Goal: Find specific page/section: Find specific page/section

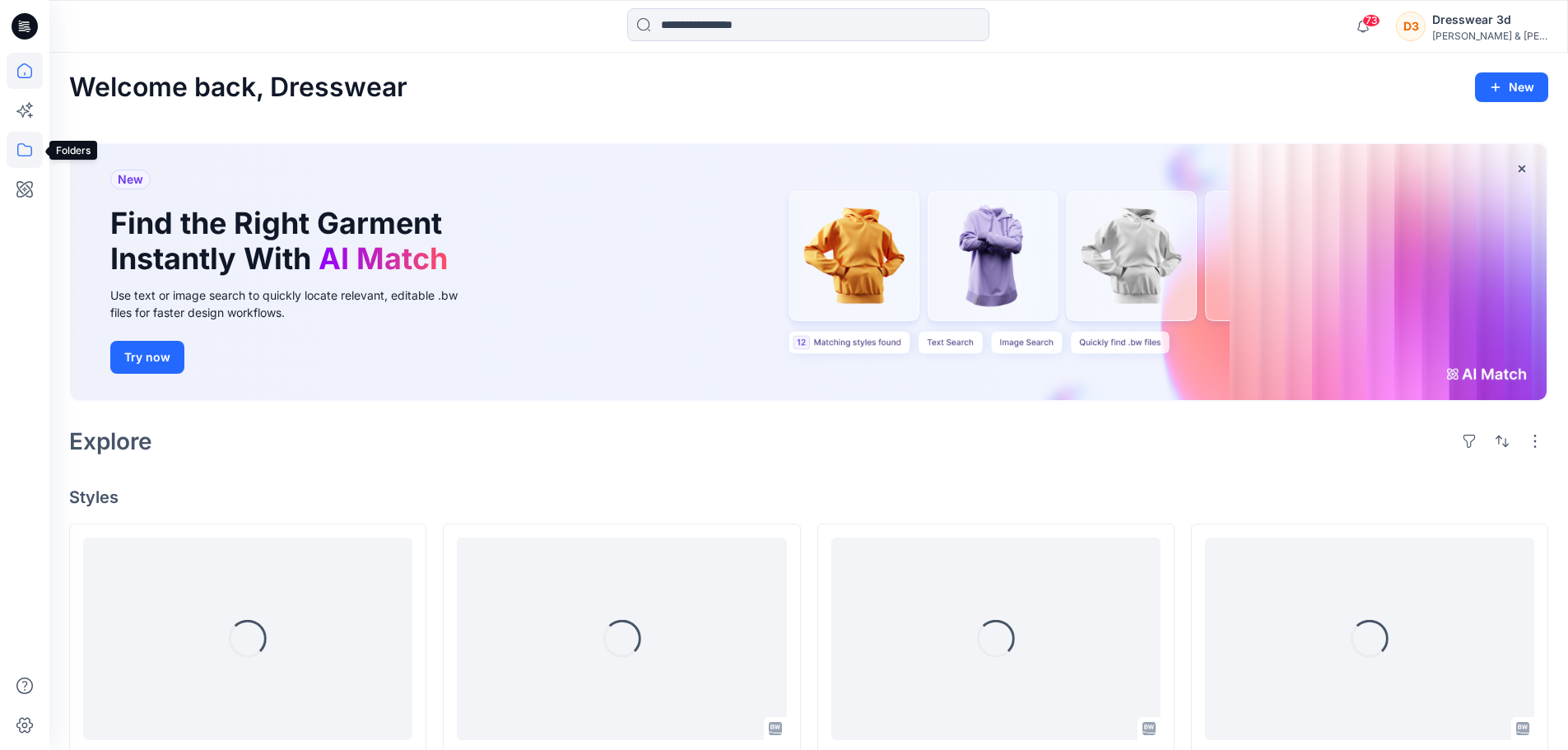
click at [25, 159] on icon at bounding box center [24, 149] width 36 height 36
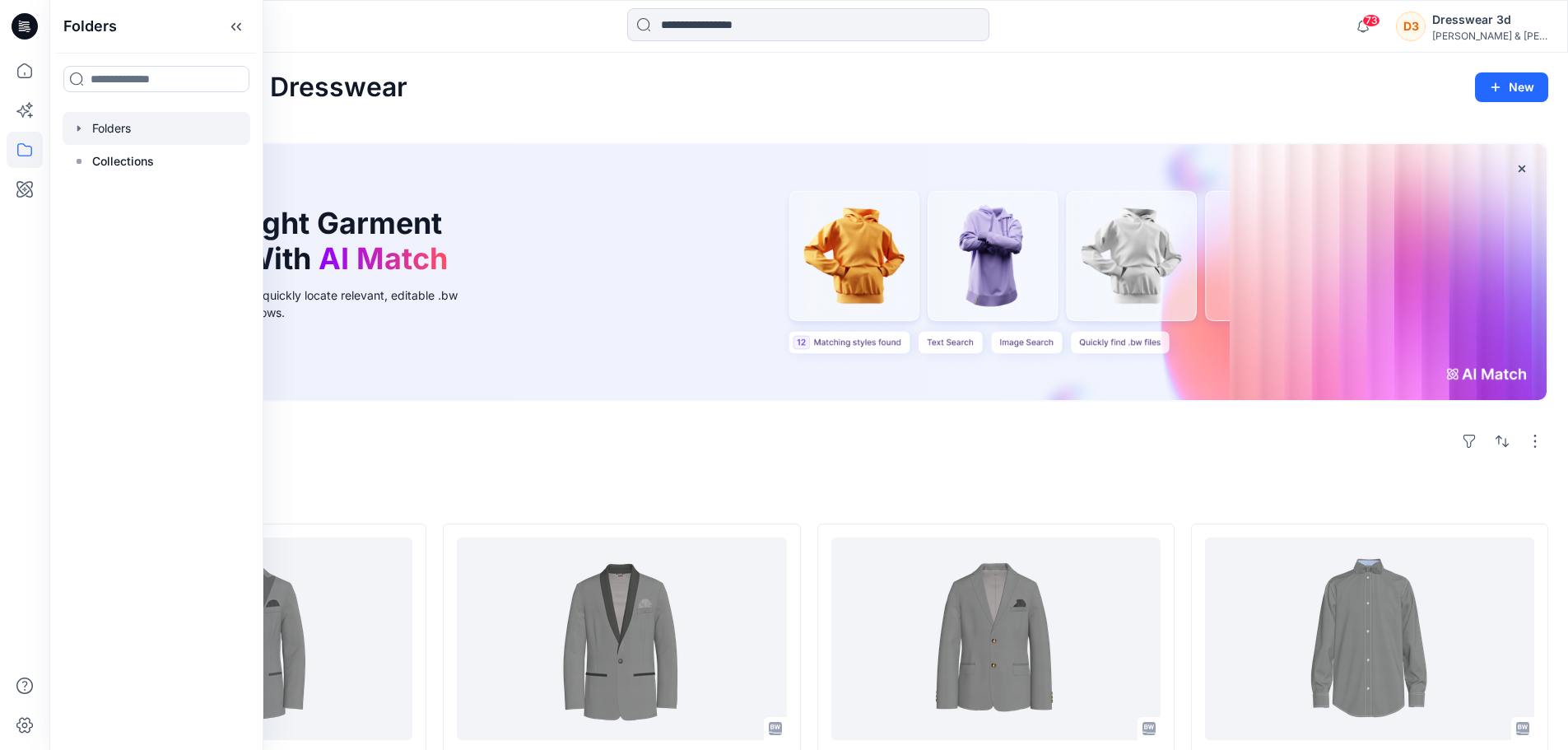
click at [106, 132] on div at bounding box center [156, 129] width 187 height 33
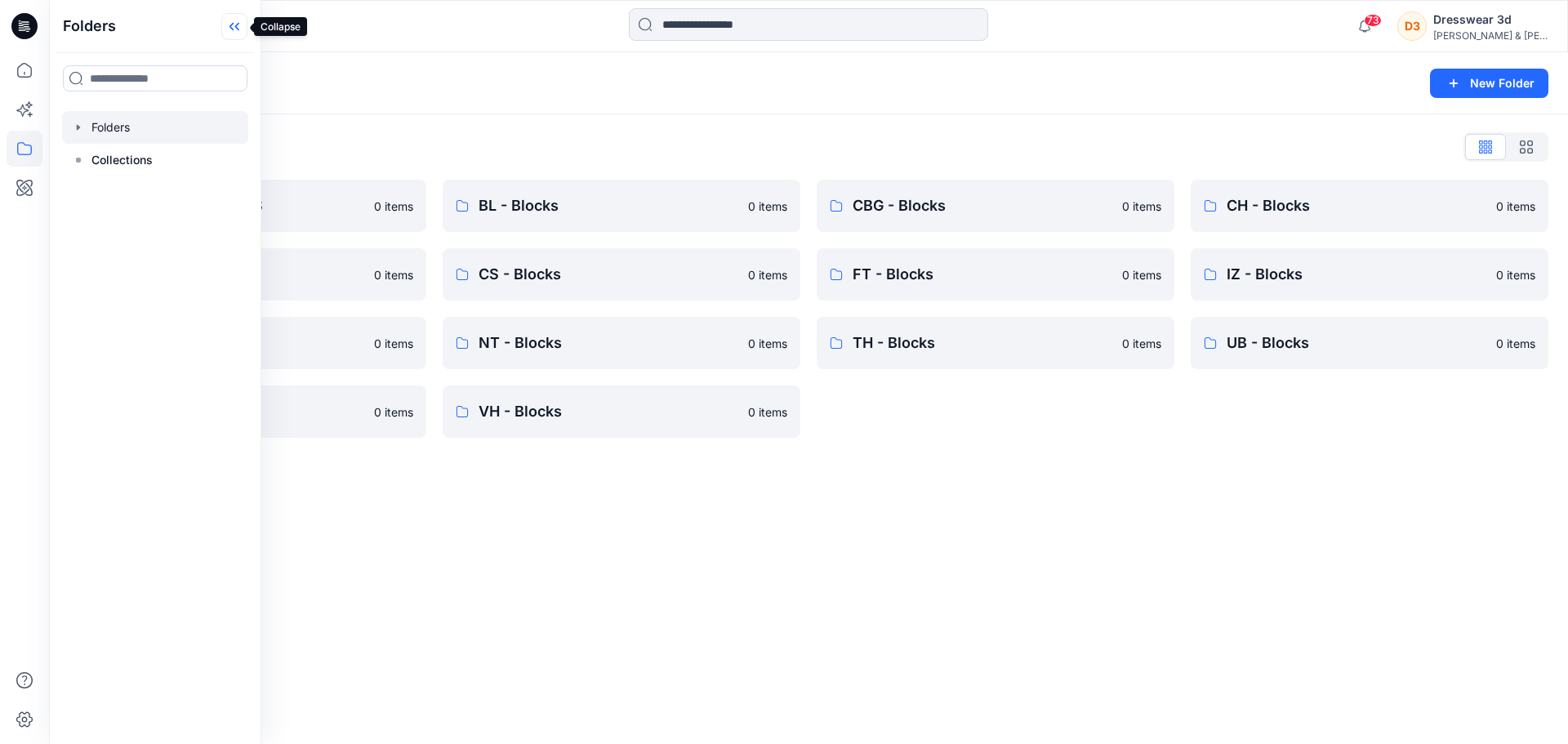
click at [229, 33] on icon at bounding box center [233, 27] width 26 height 27
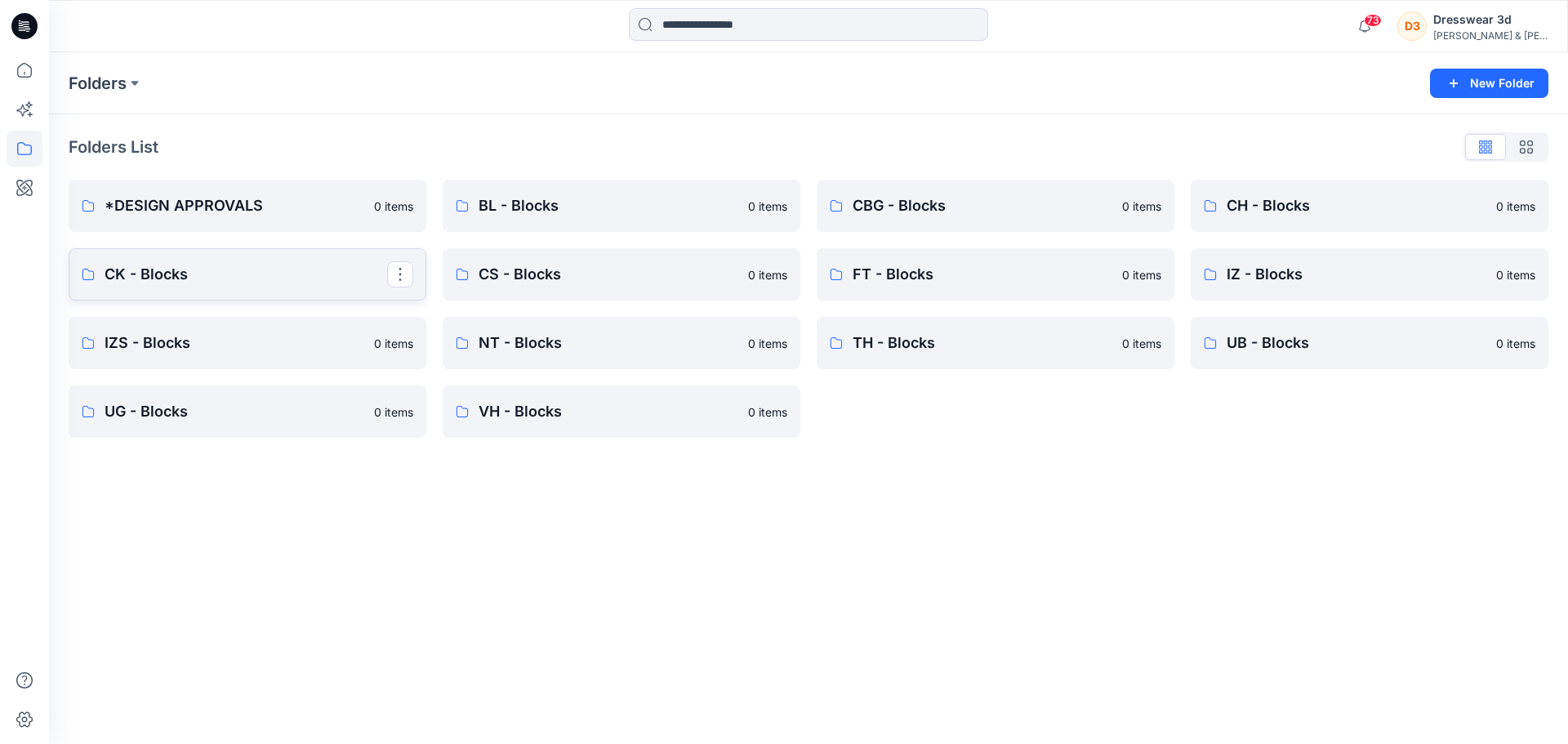
click at [161, 283] on p "CK - Blocks" at bounding box center [245, 274] width 283 height 22
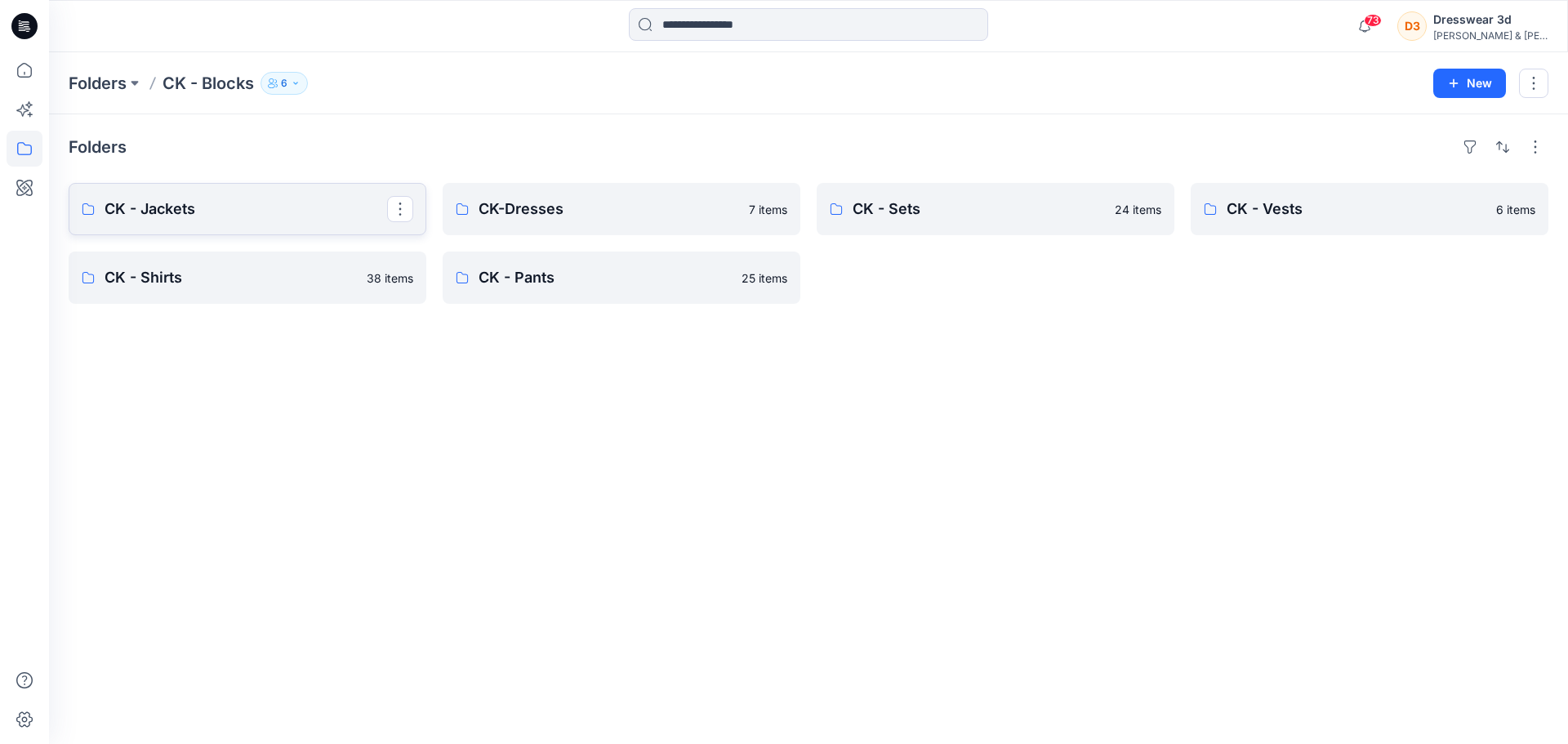
click at [283, 208] on p "CK - Jackets" at bounding box center [245, 208] width 283 height 22
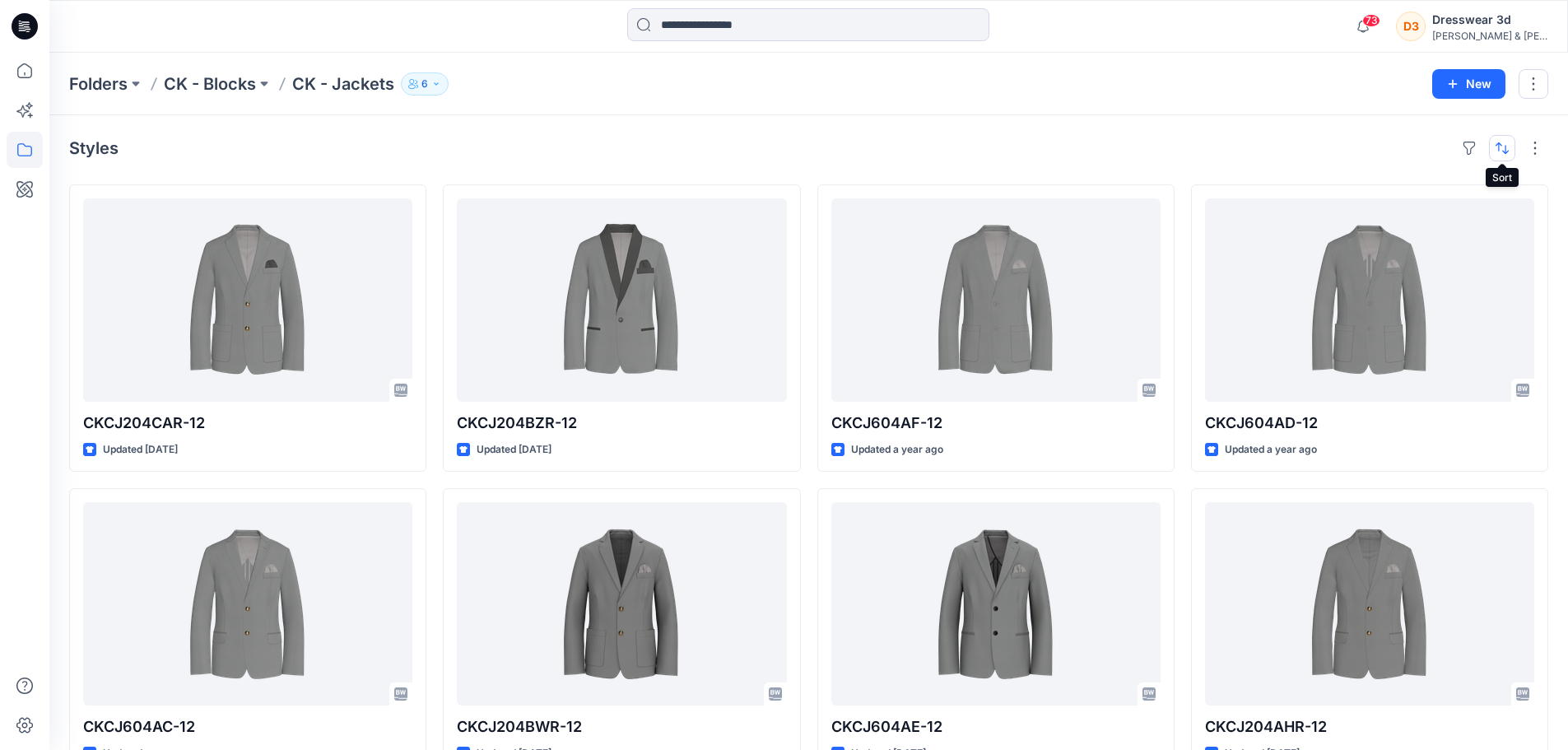
click at [1499, 146] on button "button" at bounding box center [1502, 148] width 26 height 26
click at [1416, 221] on p "A to Z" at bounding box center [1447, 226] width 104 height 17
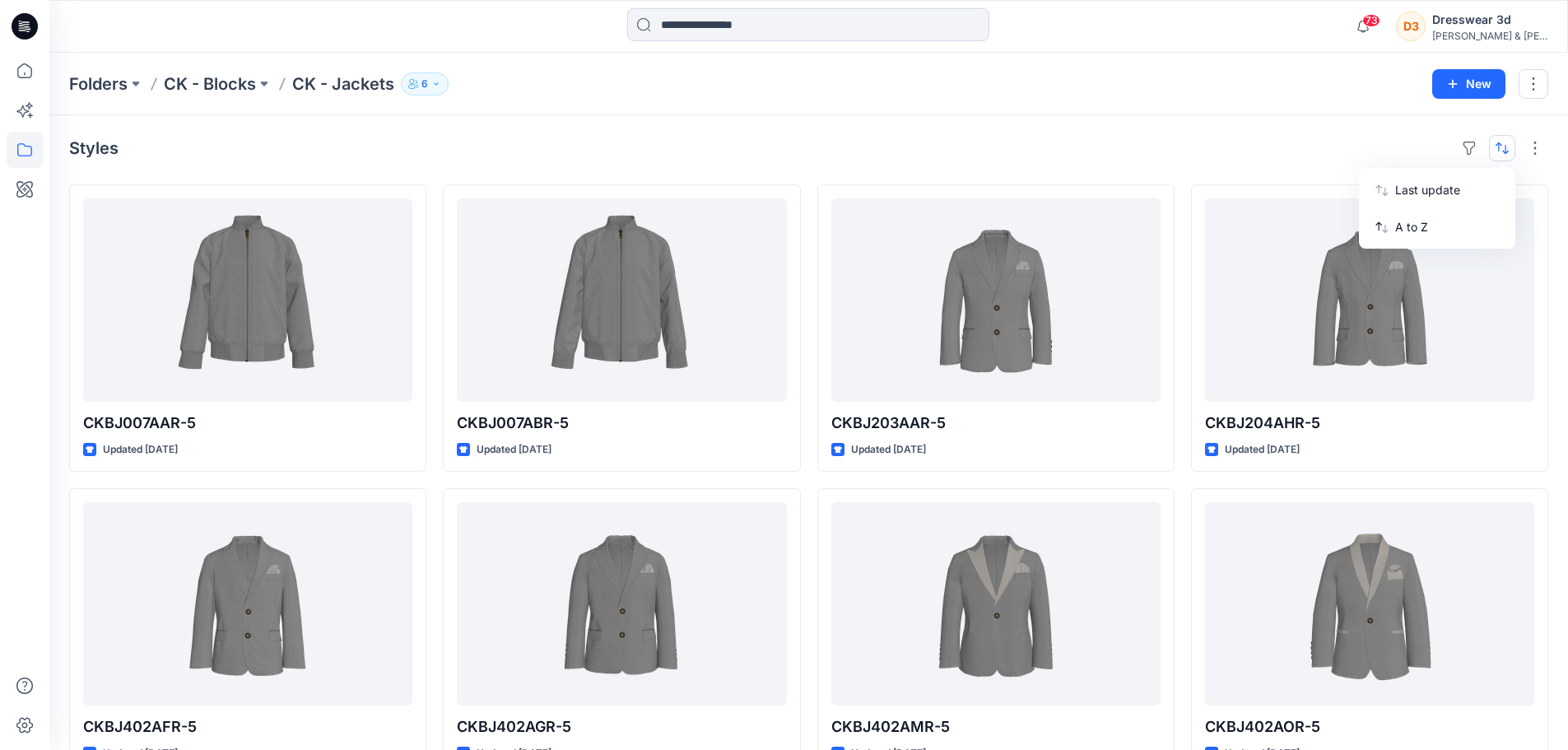
click at [1075, 128] on div "Styles Last update A to Z CKBJ007AAR-5 Updated [DATE] CKBJ402AFR-5 Updated [DAT…" at bounding box center [808, 637] width 1518 height 1044
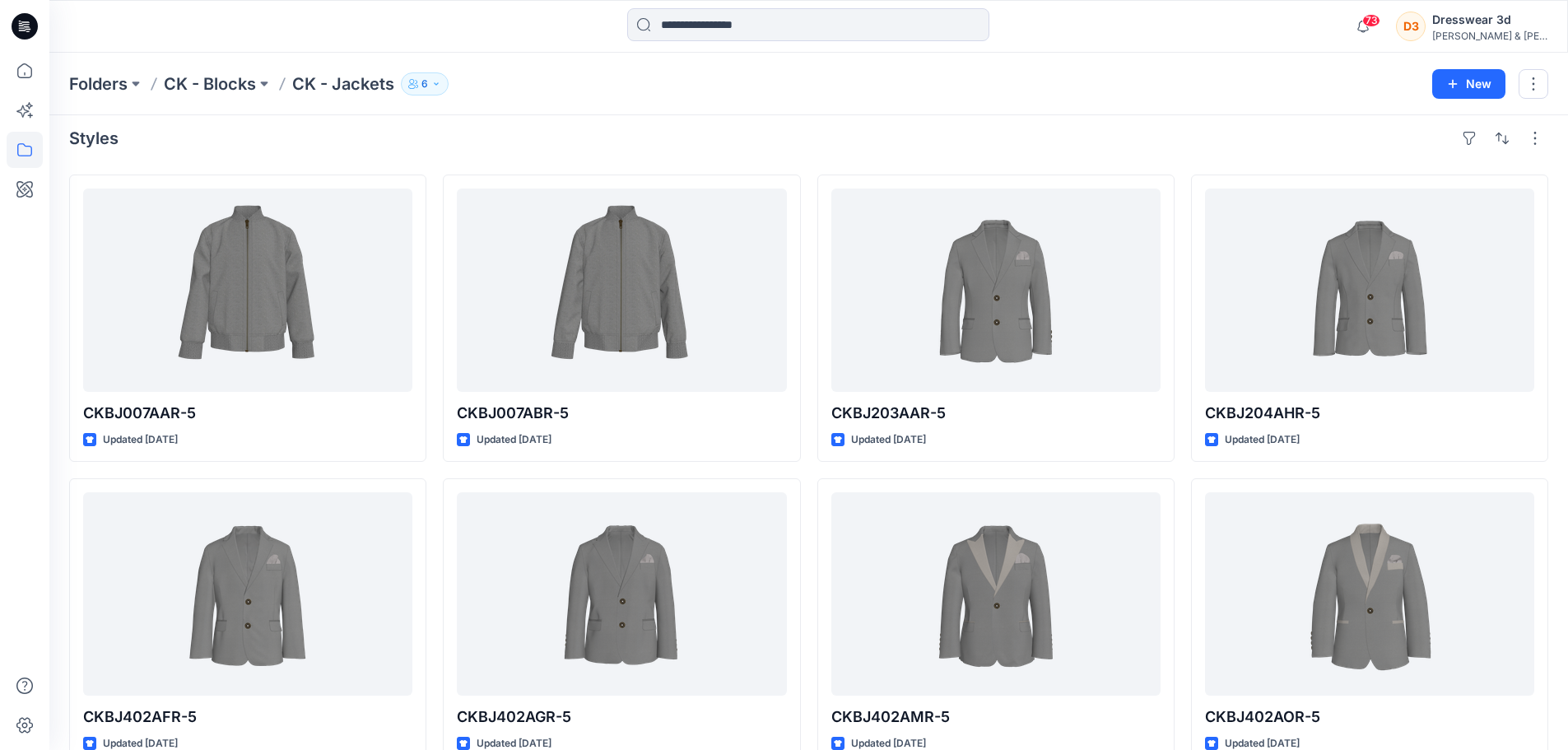
click at [1075, 128] on div "Styles" at bounding box center [808, 138] width 1479 height 26
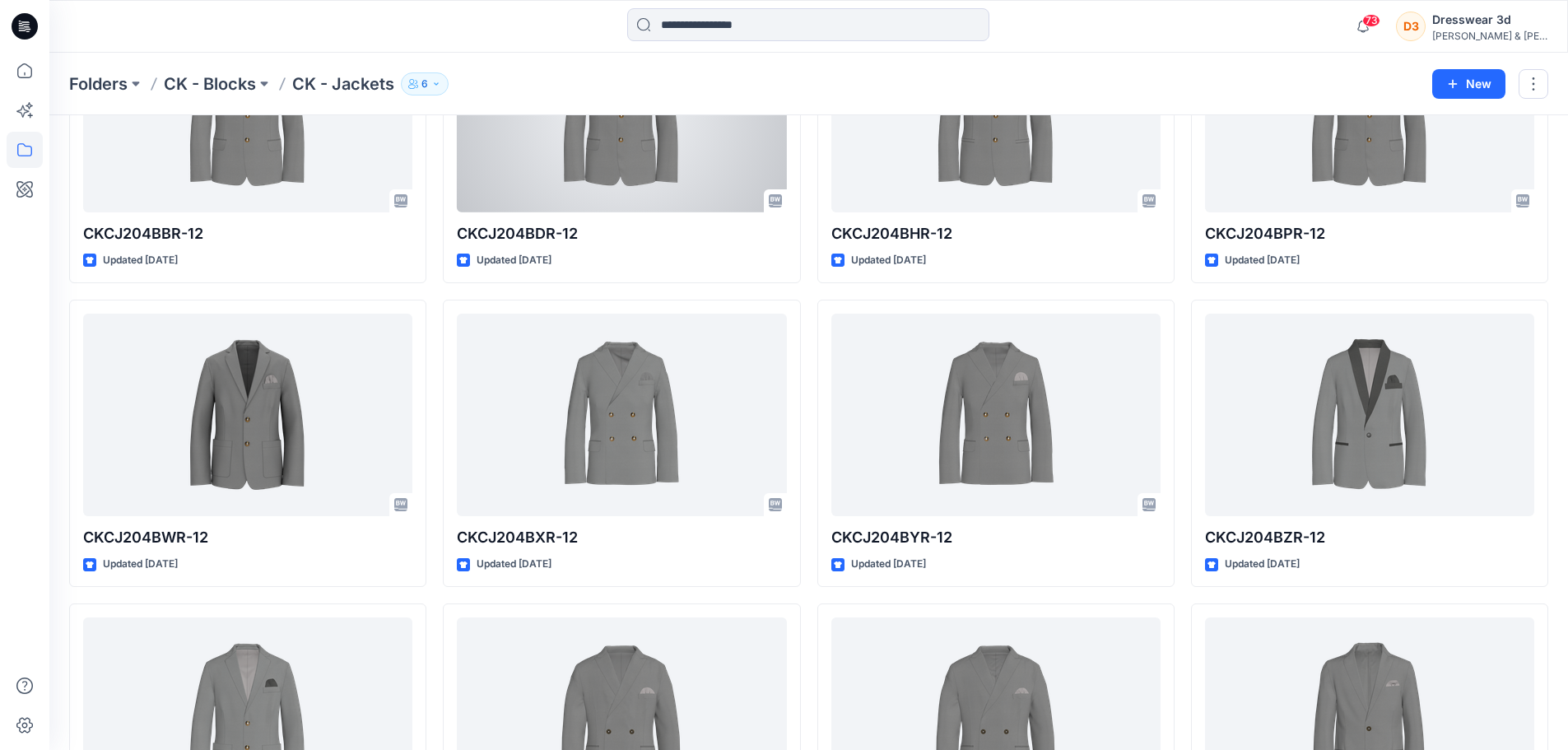
scroll to position [2622, 0]
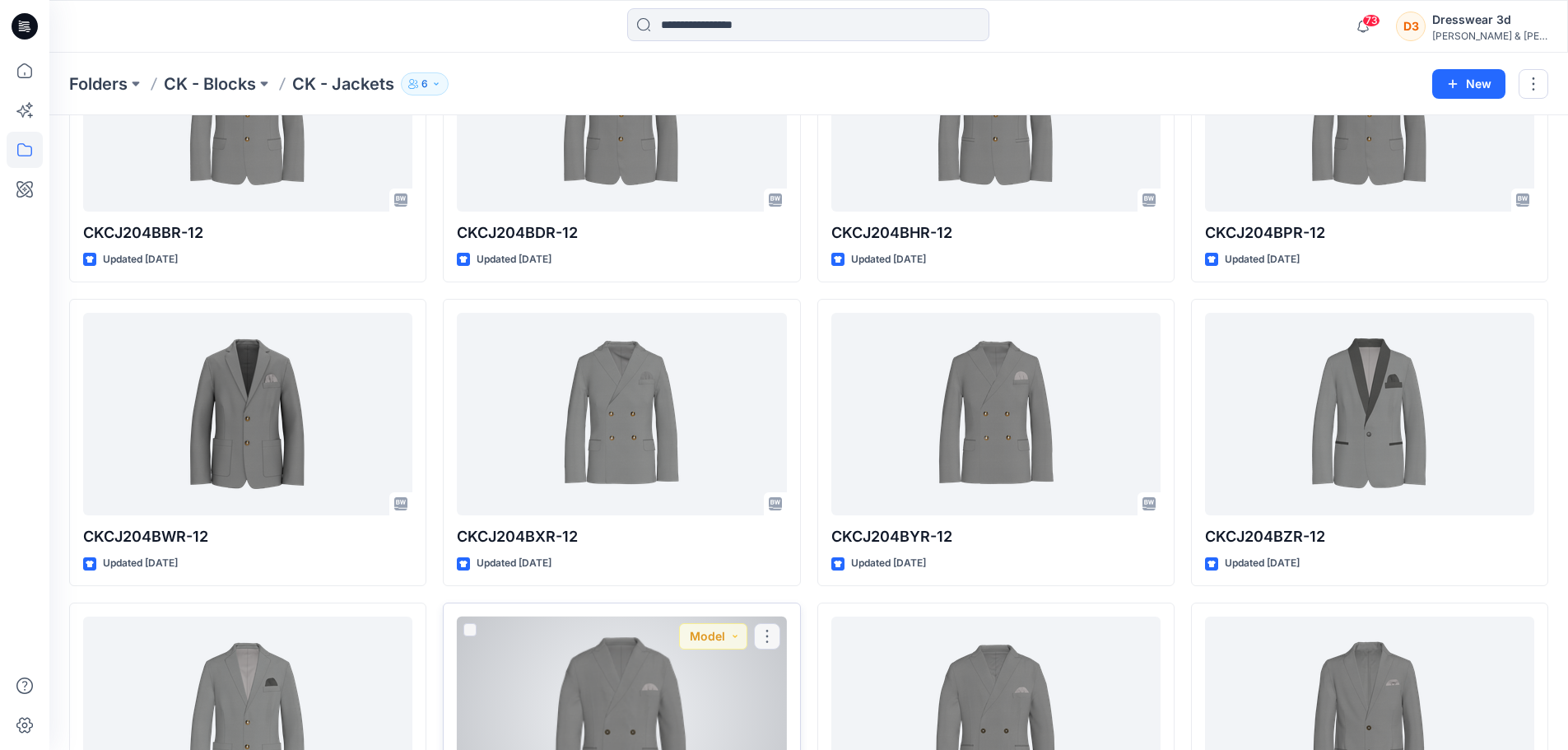
drag, startPoint x: 763, startPoint y: 557, endPoint x: 776, endPoint y: 608, distance: 52.6
click at [776, 608] on div "CKCJ205AAR-12 Updated [DATE] Model" at bounding box center [621, 745] width 358 height 287
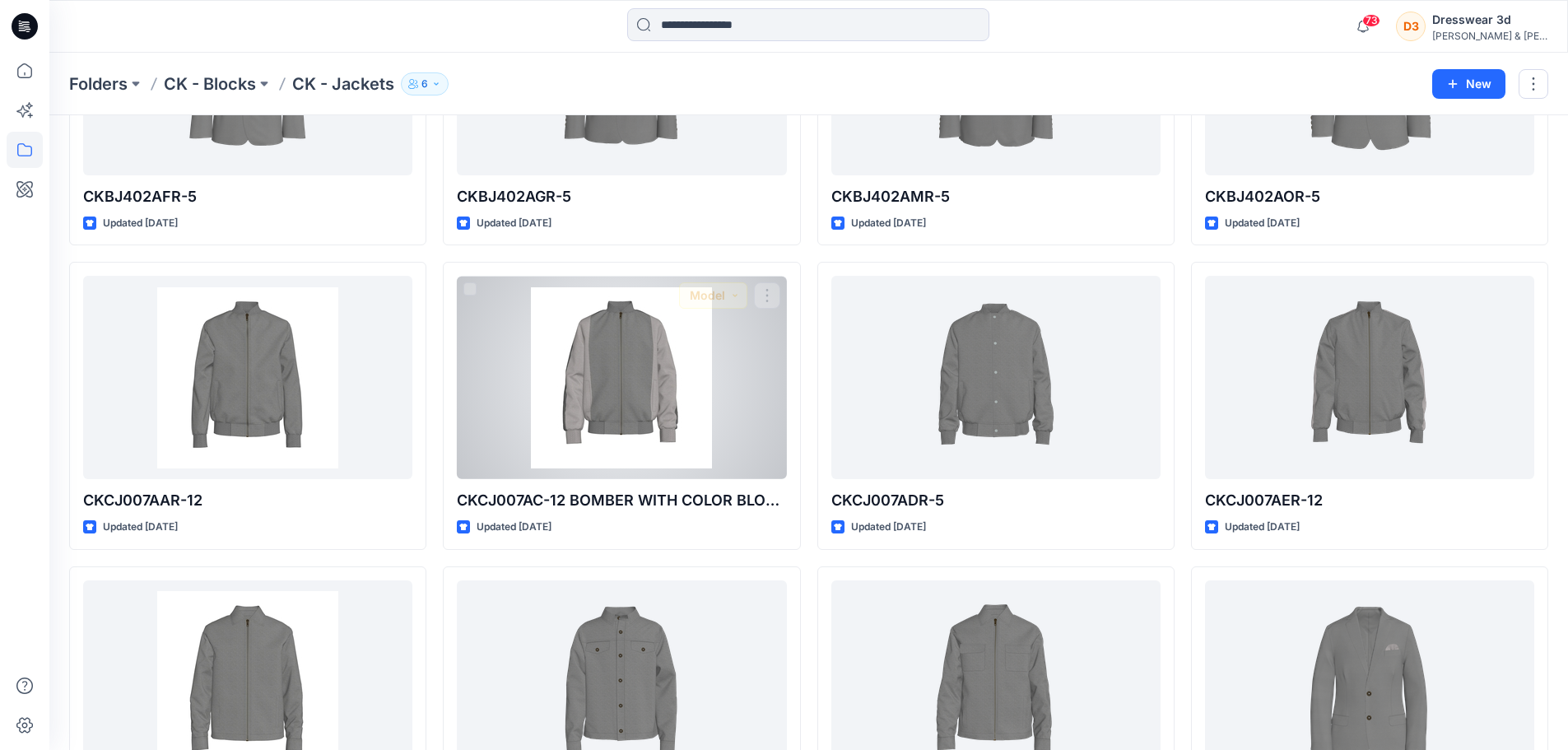
scroll to position [718, 0]
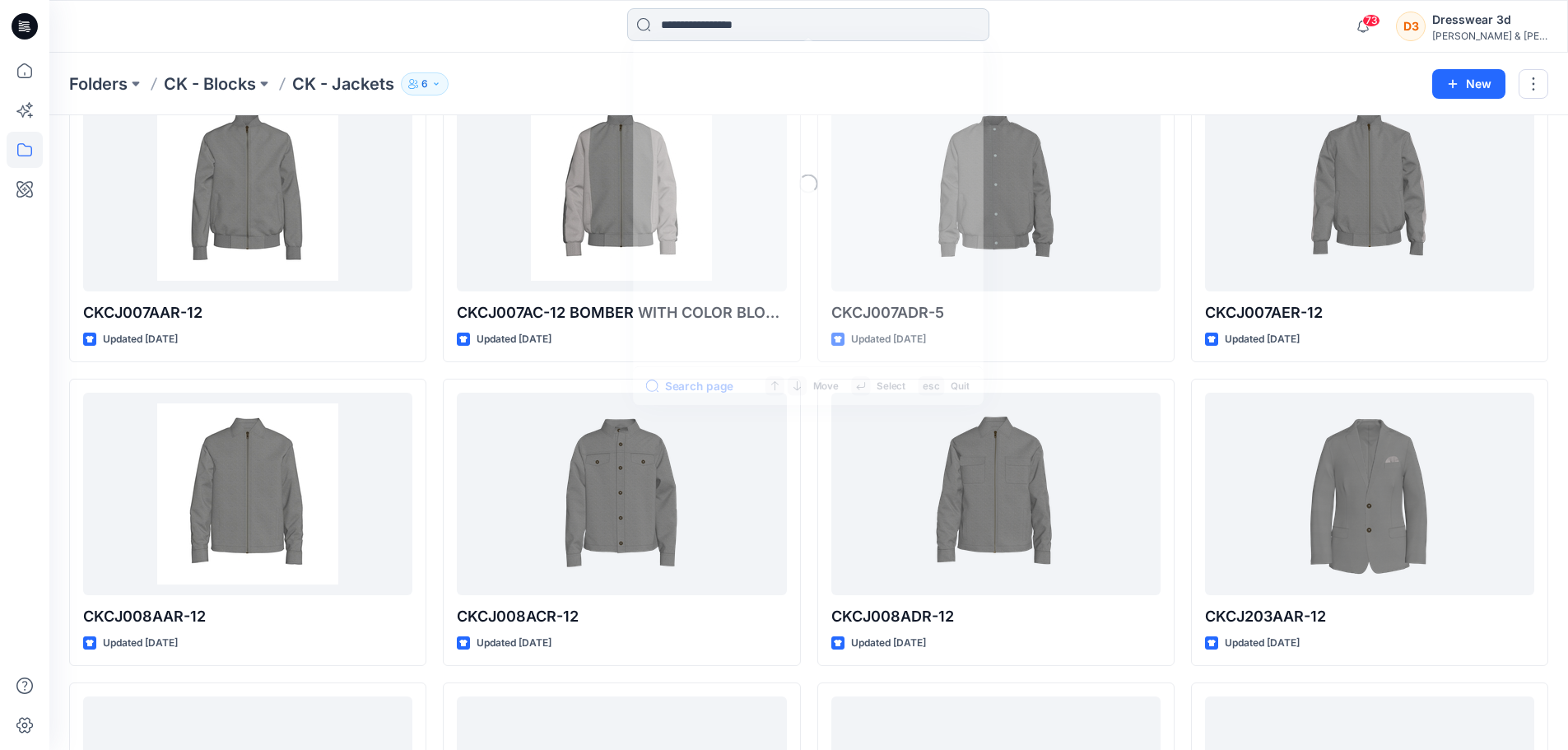
click at [847, 14] on input at bounding box center [808, 24] width 362 height 33
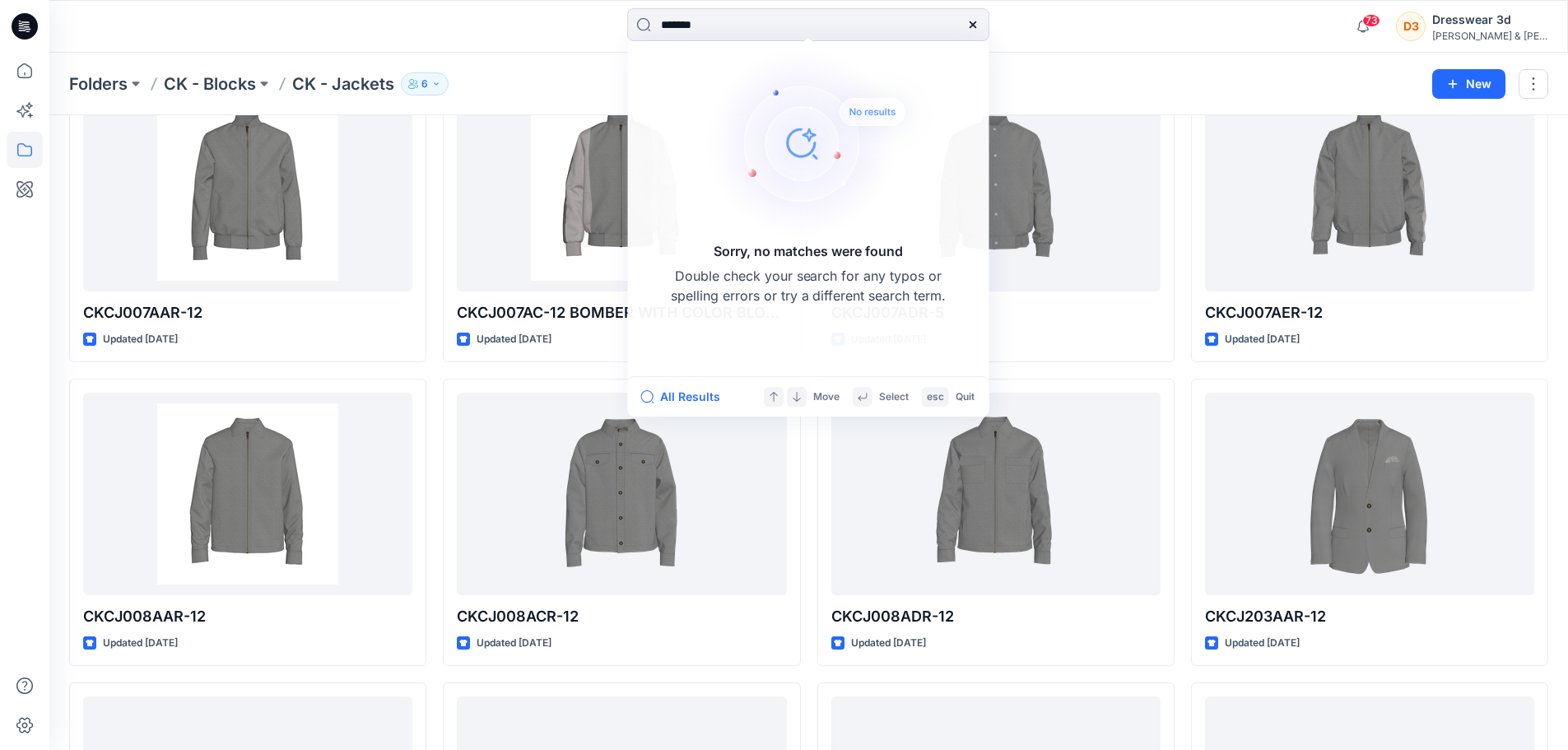
click at [1107, 84] on div "Folders CK - Blocks CK - Jackets 6" at bounding box center [744, 83] width 1351 height 23
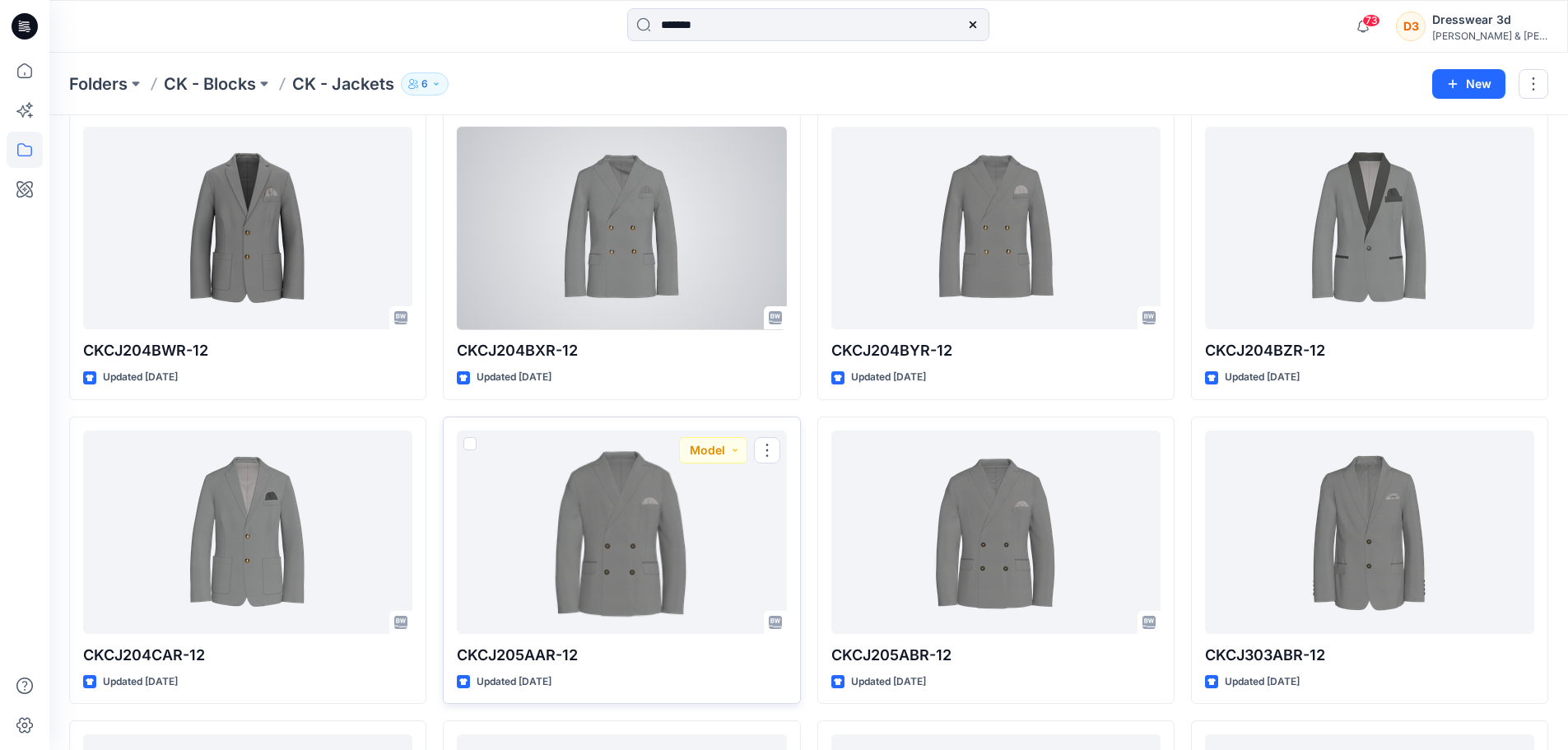
scroll to position [2807, 0]
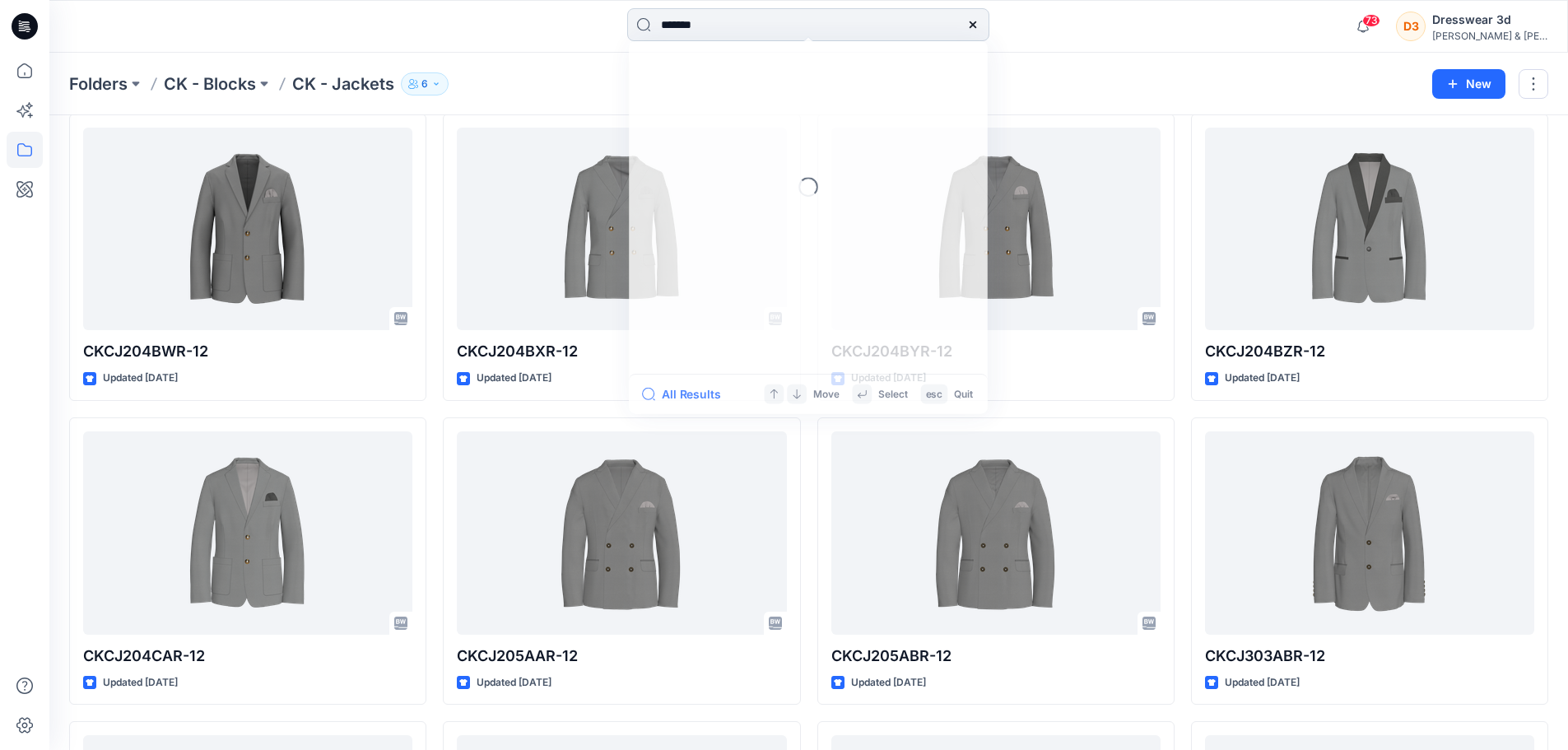
click at [753, 22] on input "*******" at bounding box center [808, 24] width 362 height 33
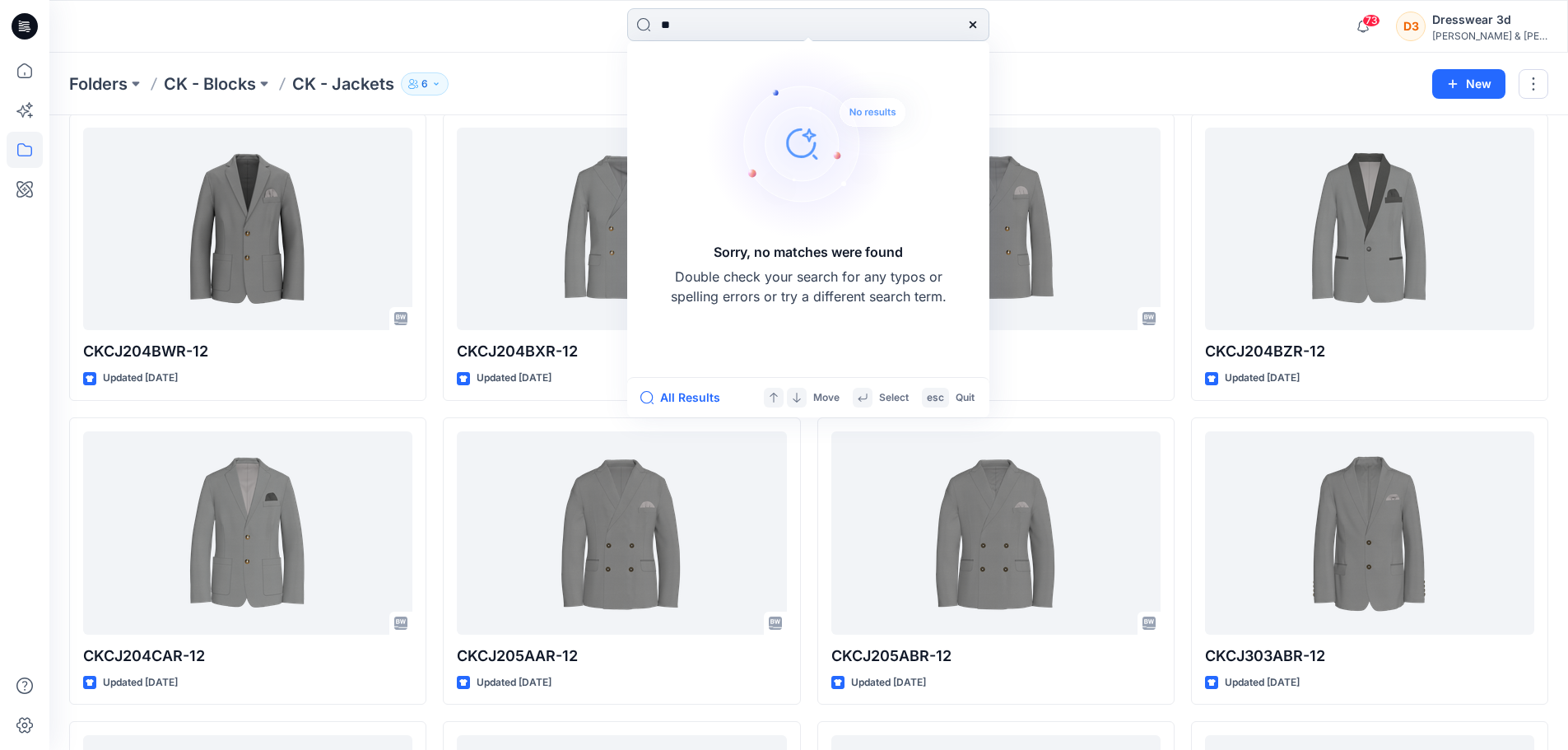
type input "*"
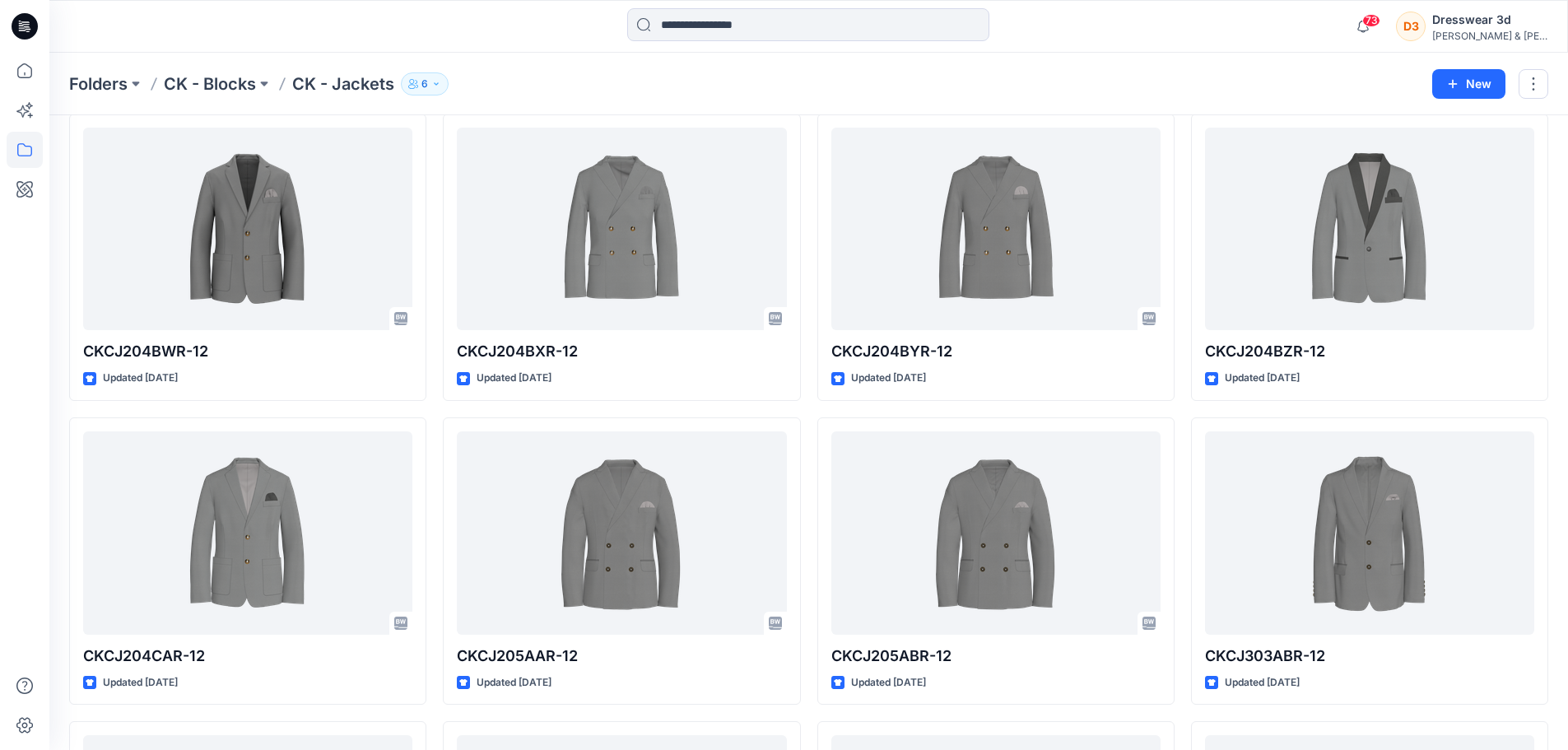
click at [531, 75] on div "Folders CK - Blocks CK - Jackets 6" at bounding box center [744, 83] width 1351 height 23
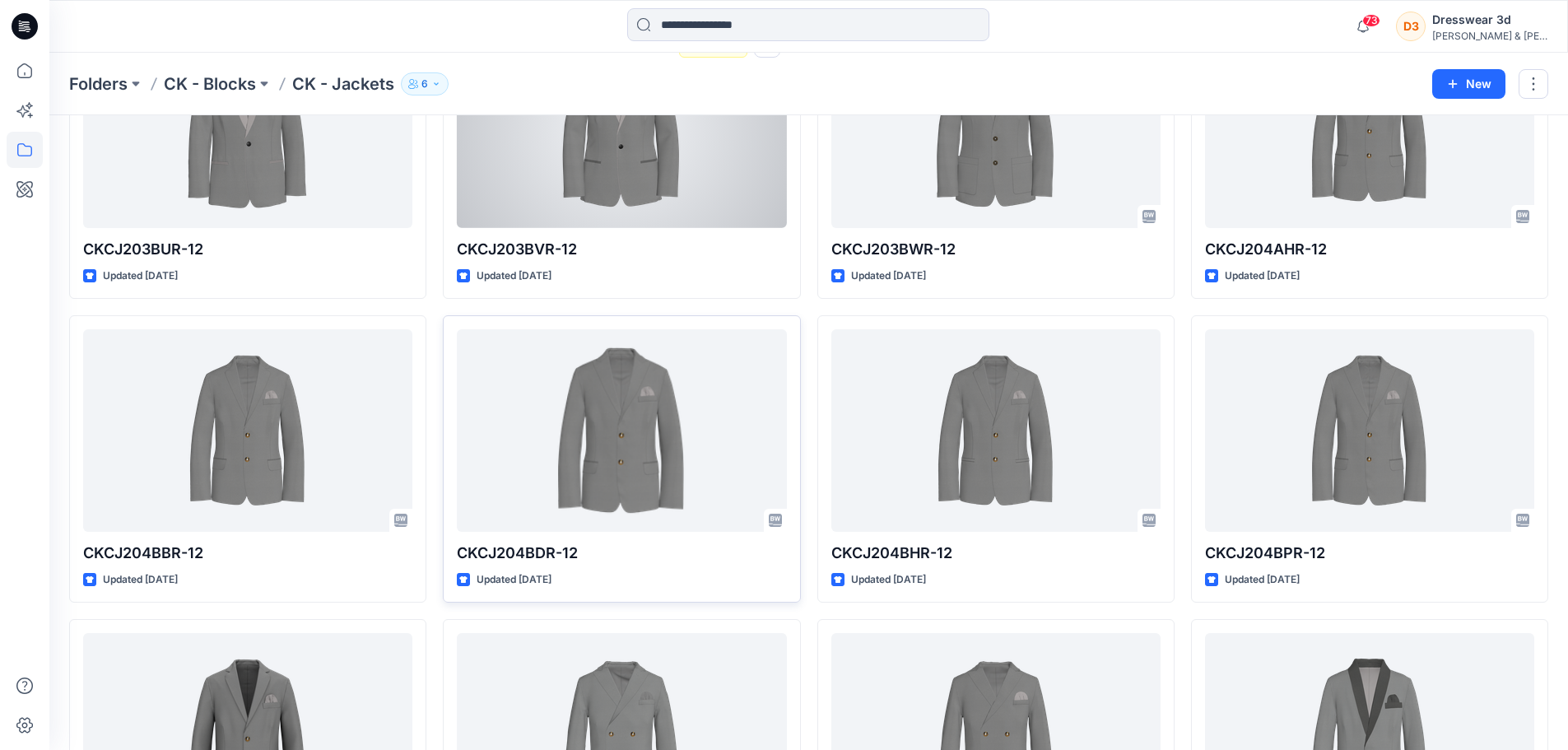
scroll to position [2143, 0]
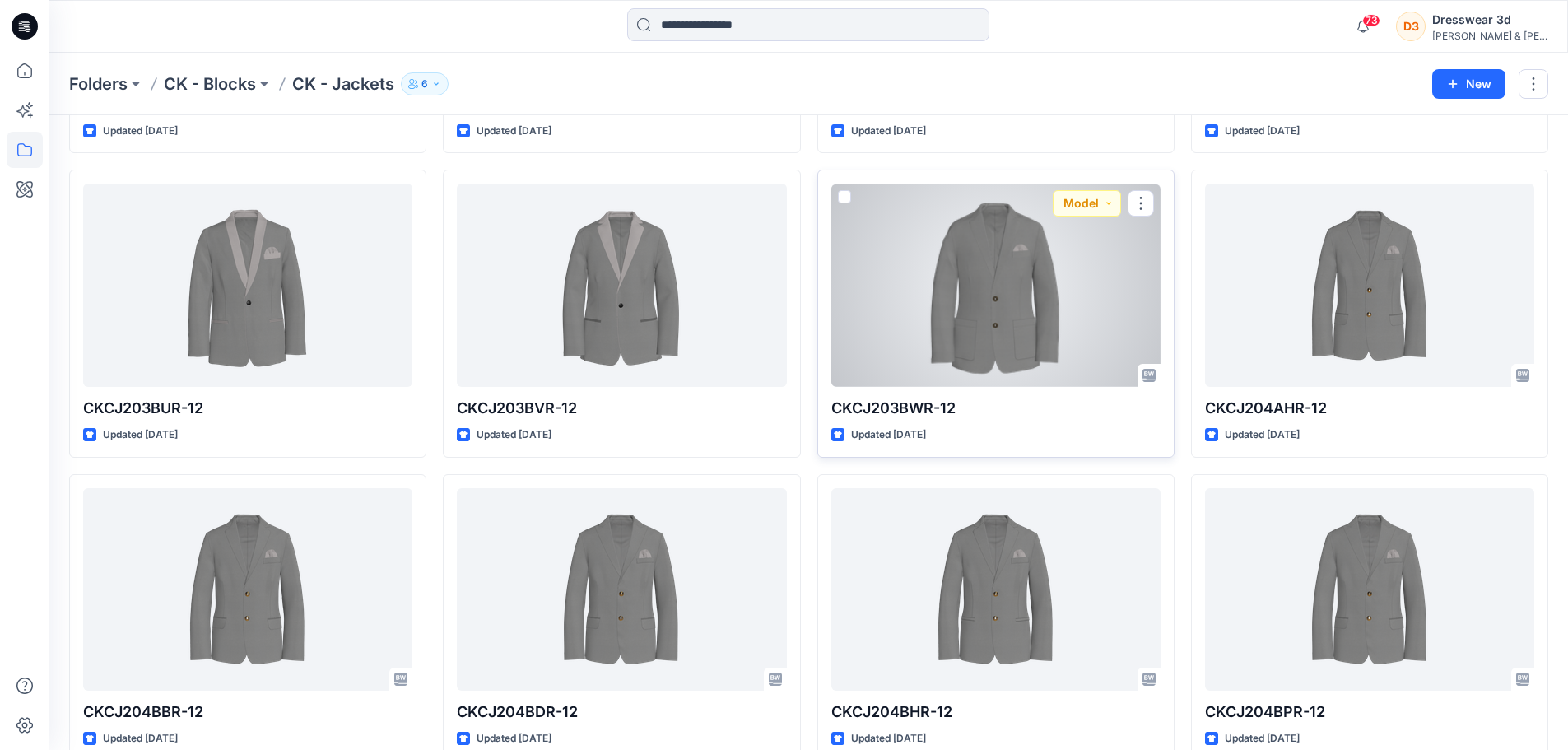
click at [1034, 307] on div at bounding box center [996, 285] width 330 height 204
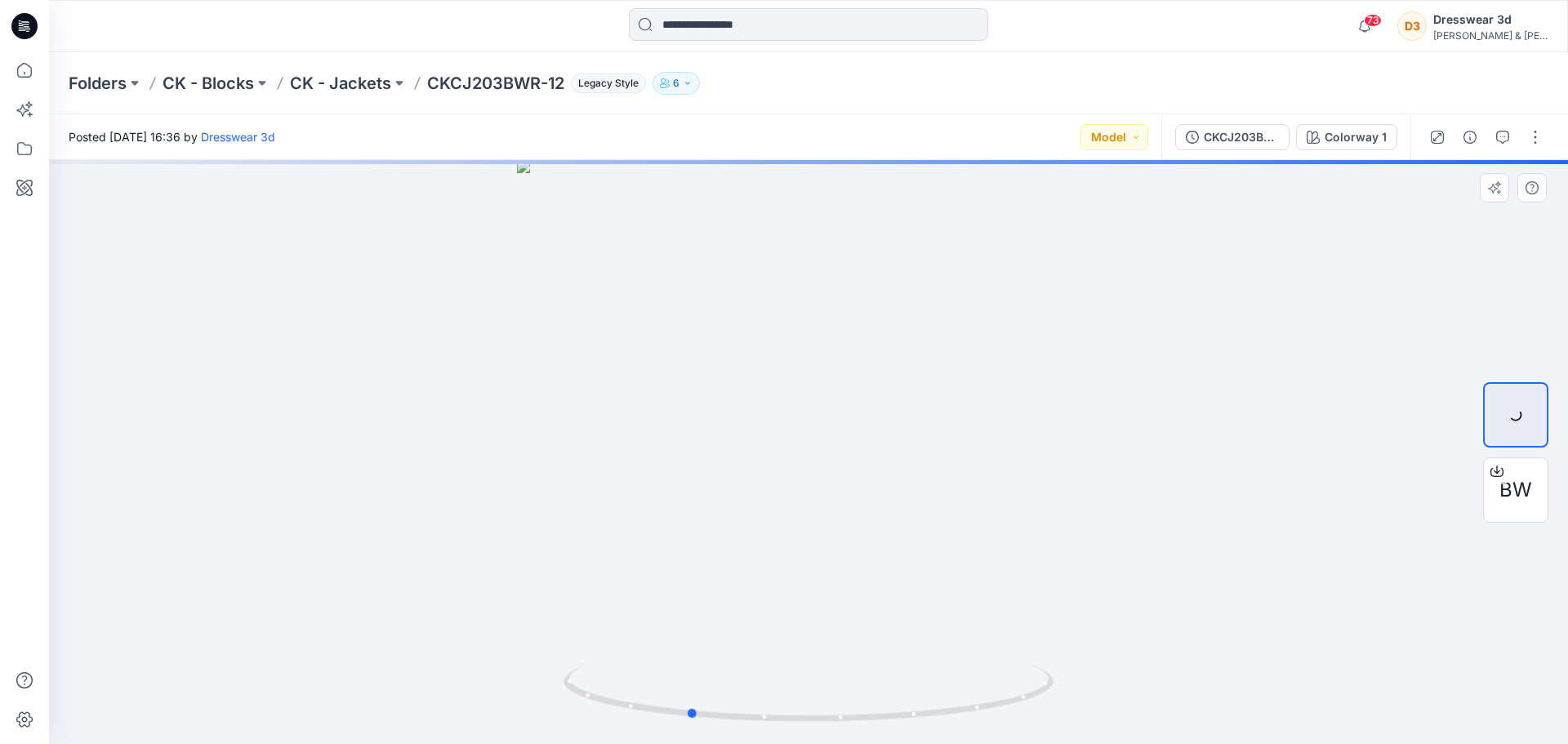
drag, startPoint x: 895, startPoint y: 442, endPoint x: 752, endPoint y: 421, distance: 144.5
click at [752, 421] on div at bounding box center [808, 452] width 1519 height 584
click at [594, 525] on div at bounding box center [808, 452] width 1519 height 584
drag, startPoint x: 695, startPoint y: 716, endPoint x: 602, endPoint y: 695, distance: 95.3
click at [601, 694] on icon at bounding box center [810, 695] width 494 height 61
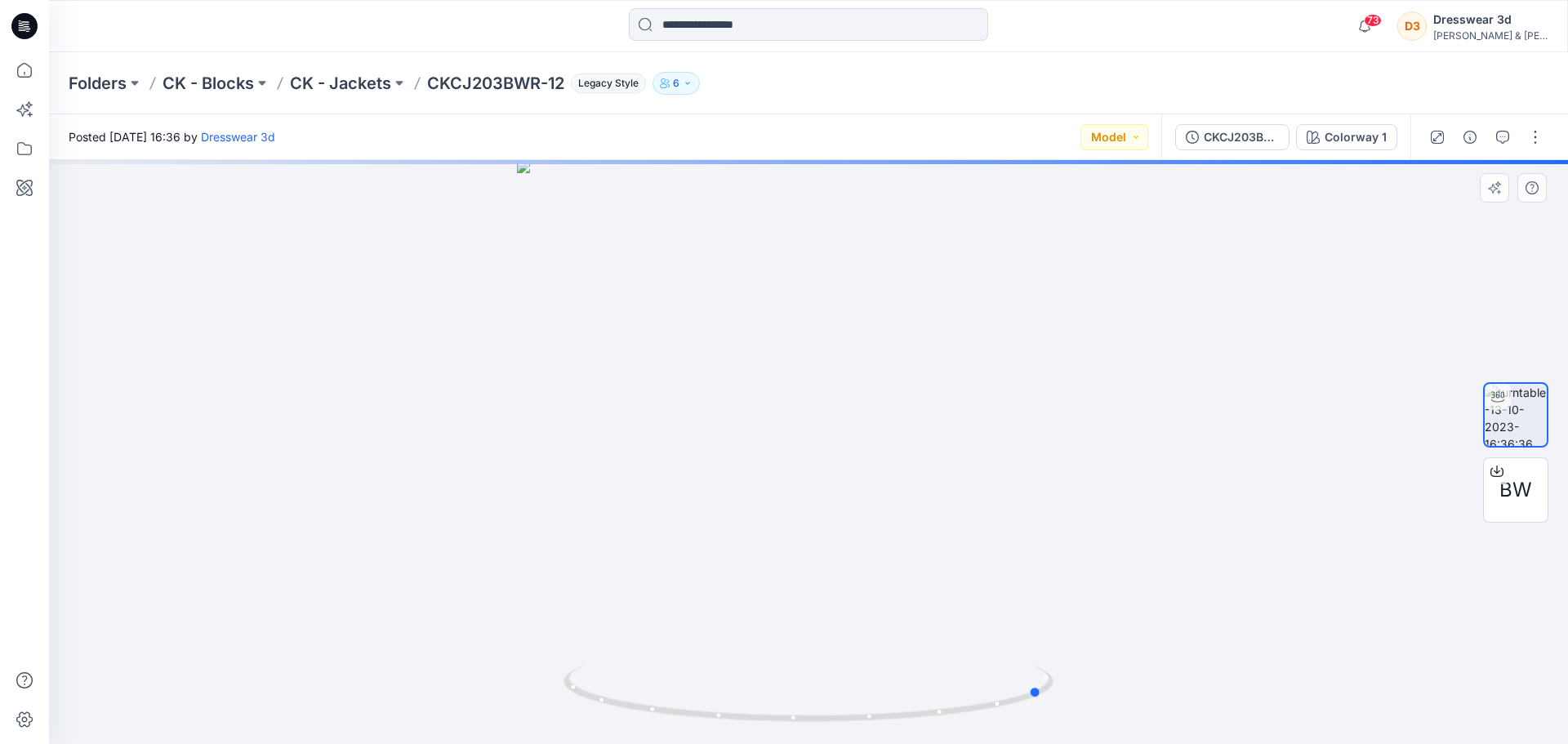
drag, startPoint x: 870, startPoint y: 604, endPoint x: 595, endPoint y: 588, distance: 275.5
click at [595, 588] on div at bounding box center [808, 452] width 1519 height 584
drag, startPoint x: 865, startPoint y: 722, endPoint x: 742, endPoint y: 712, distance: 123.4
click at [742, 712] on icon at bounding box center [810, 695] width 494 height 61
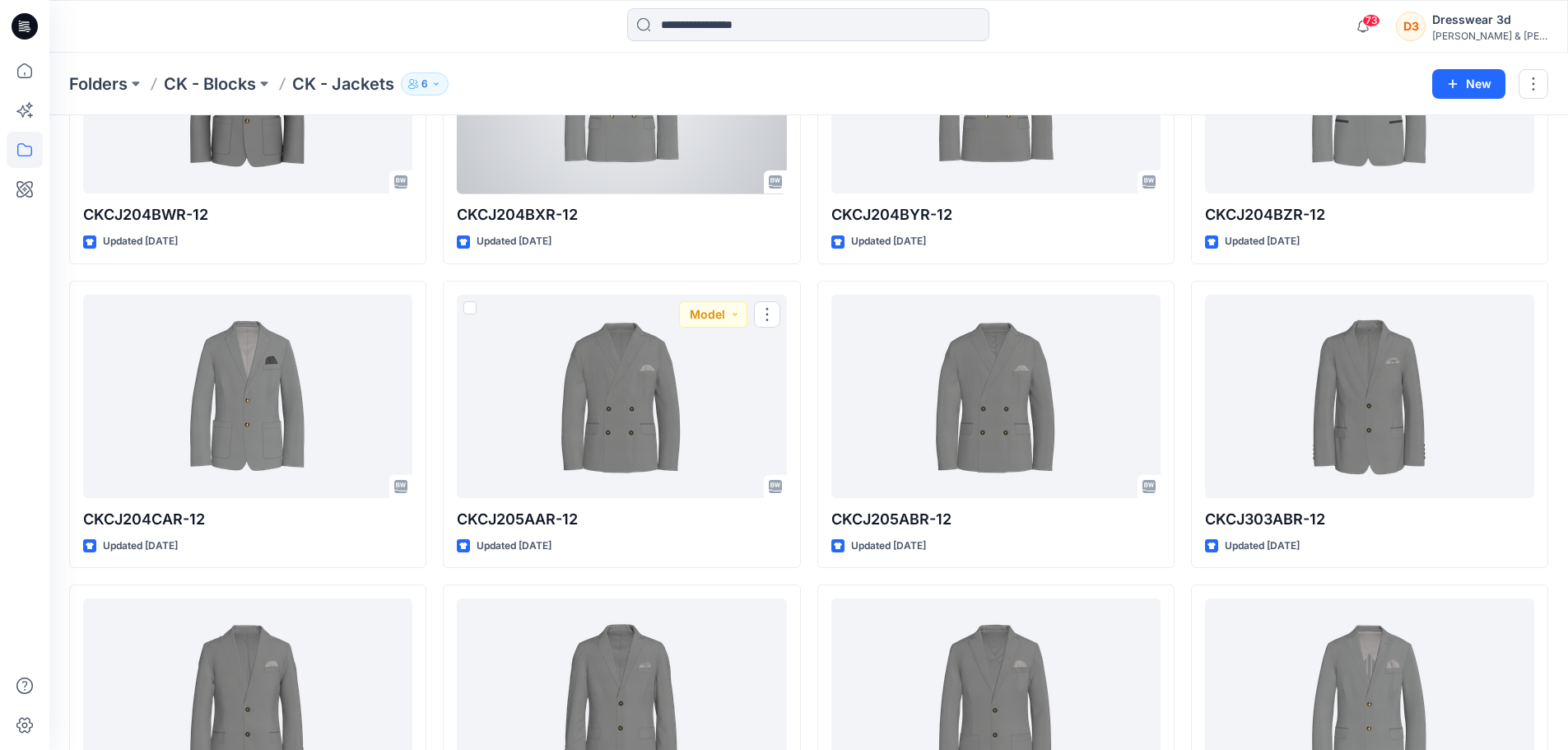
scroll to position [2945, 0]
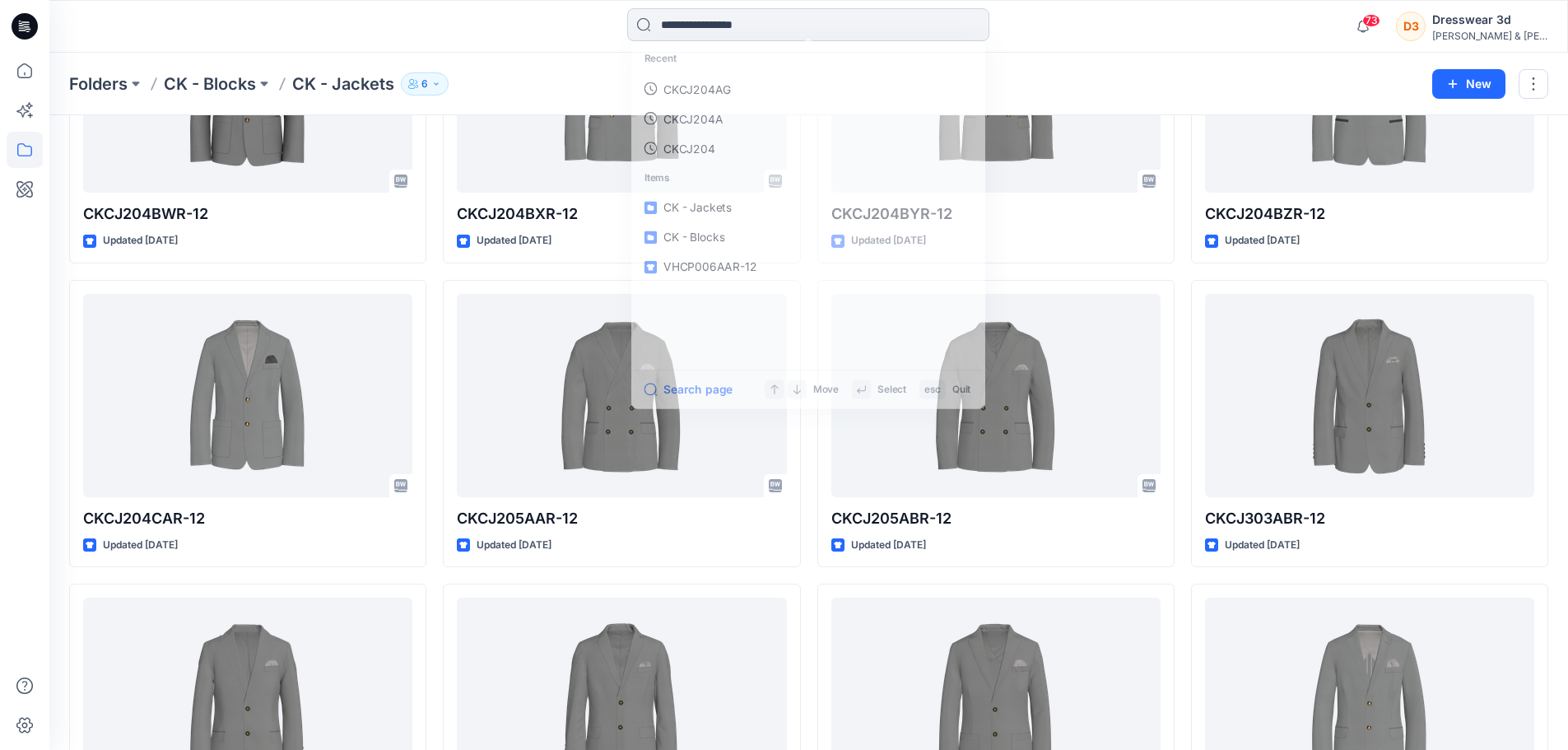
click at [697, 32] on input at bounding box center [808, 24] width 362 height 33
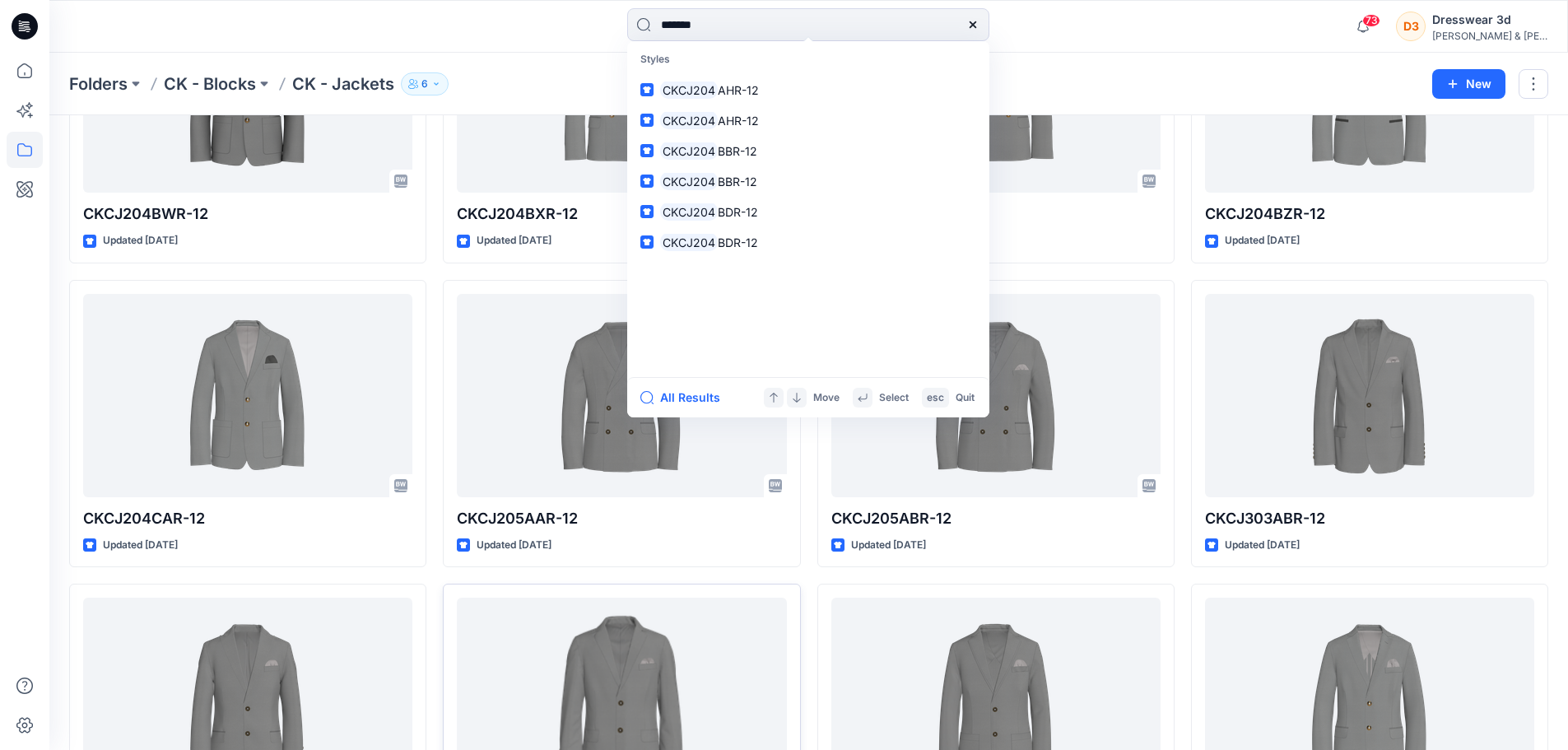
type input "*******"
